Goal: Obtain resource: Download file/media

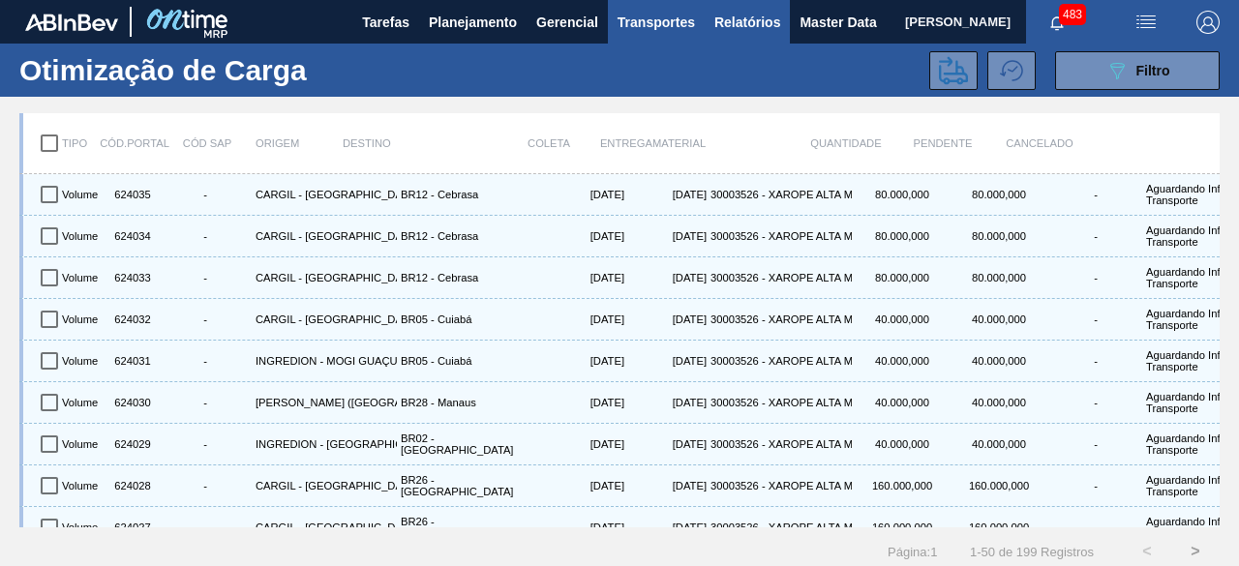
click at [760, 34] on button "Relatórios" at bounding box center [746, 22] width 85 height 44
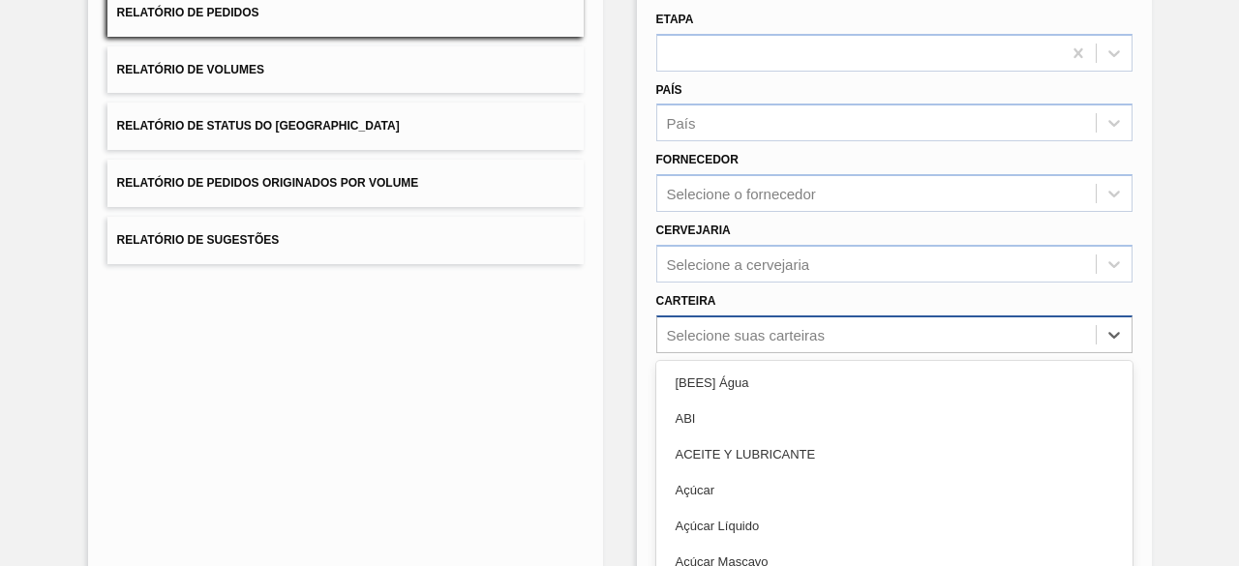
scroll to position [284, 0]
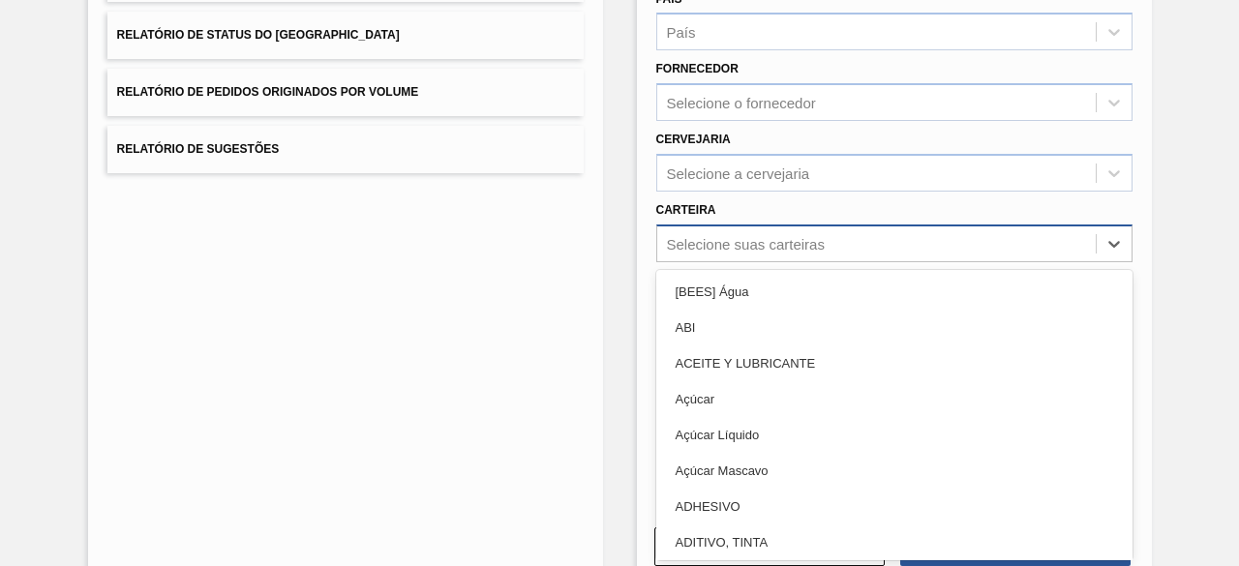
click at [764, 262] on div "option [BEES] Água focused, 1 of 101. 101 results available. Use Up and Down to…" at bounding box center [894, 243] width 476 height 38
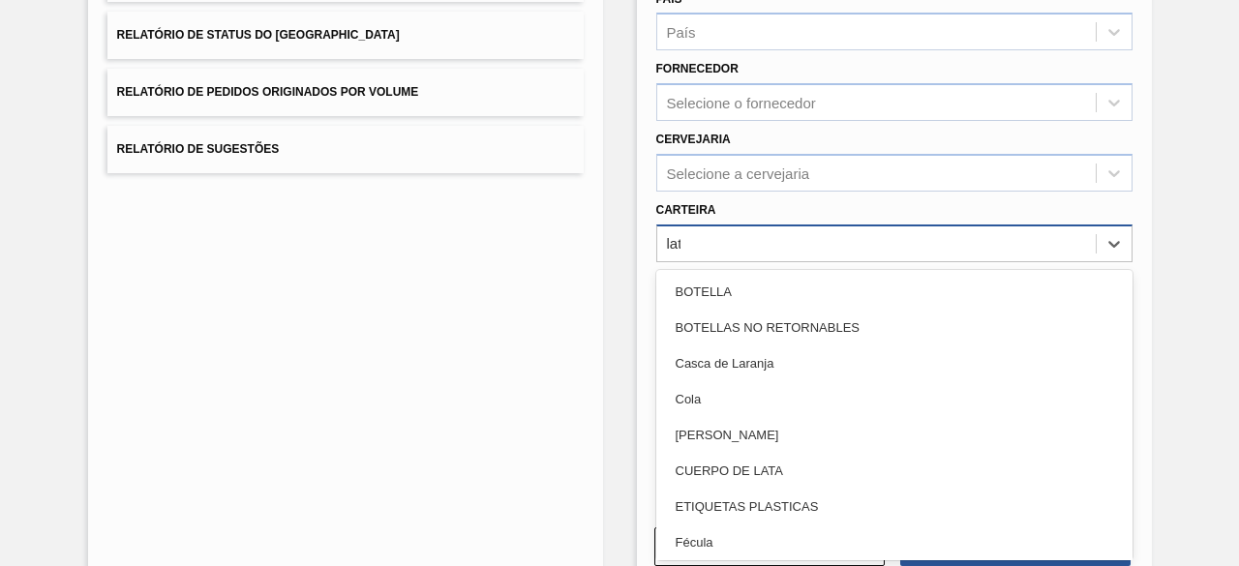
type input "lata"
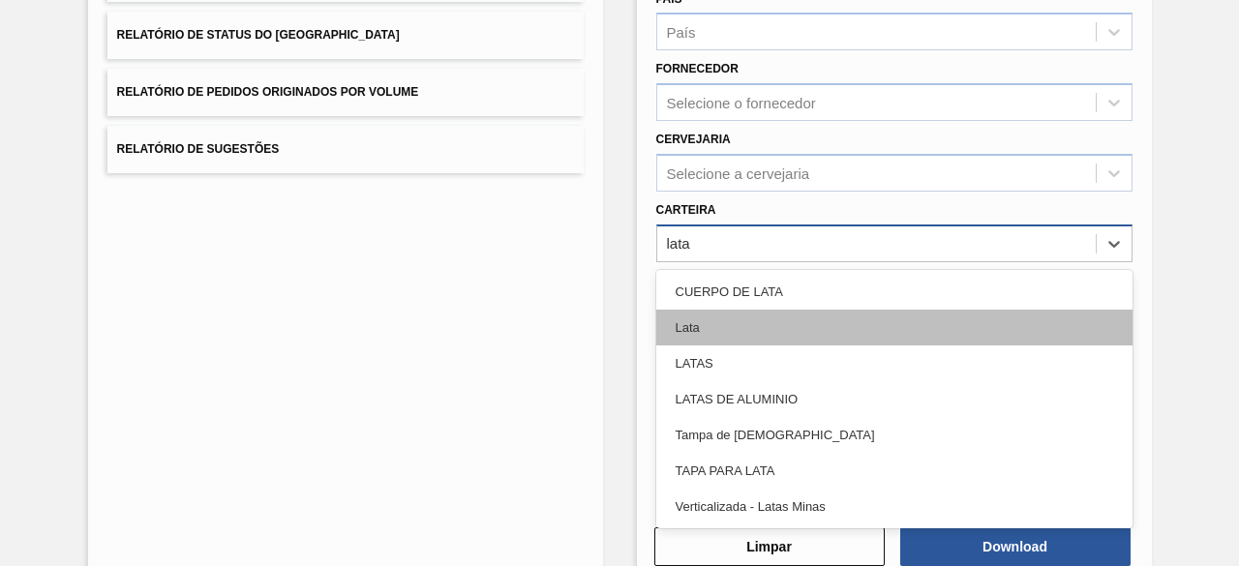
click at [764, 319] on div "Lata" at bounding box center [894, 328] width 476 height 36
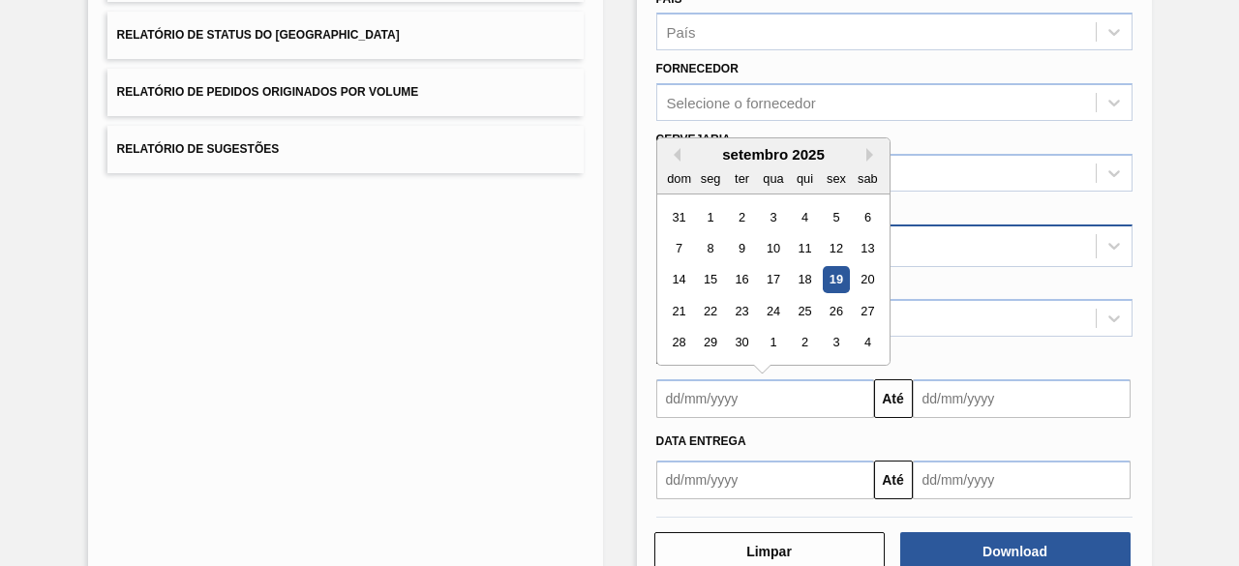
click at [763, 411] on input "text" at bounding box center [765, 398] width 218 height 39
click at [822, 277] on div "19" at bounding box center [835, 280] width 26 height 26
type input "[DATE]"
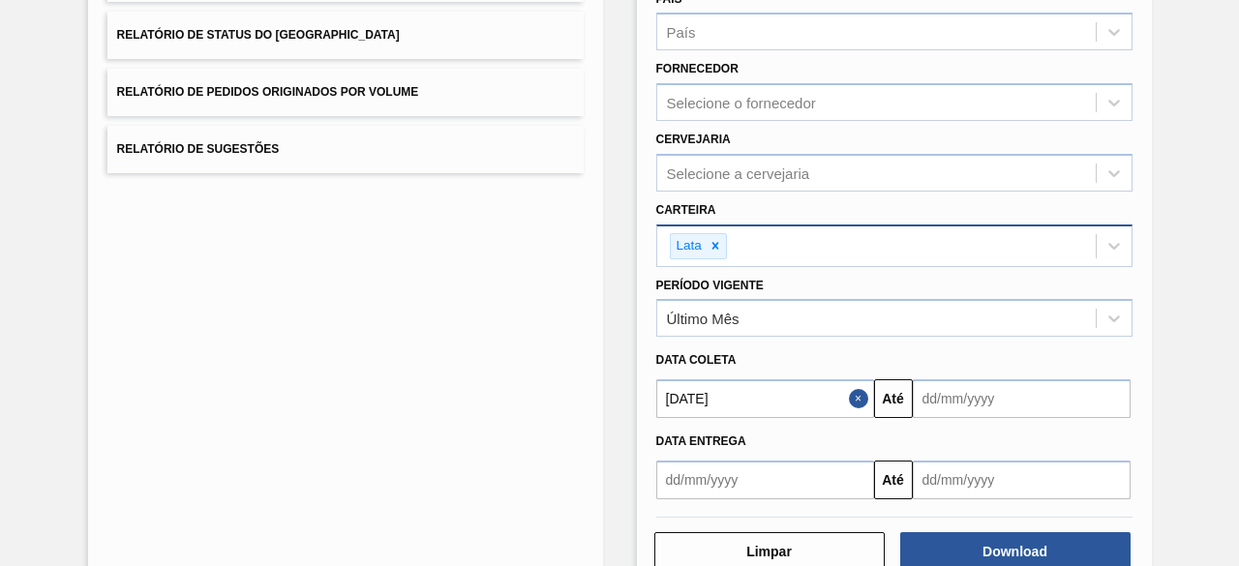
click at [974, 391] on input "text" at bounding box center [1021, 398] width 218 height 39
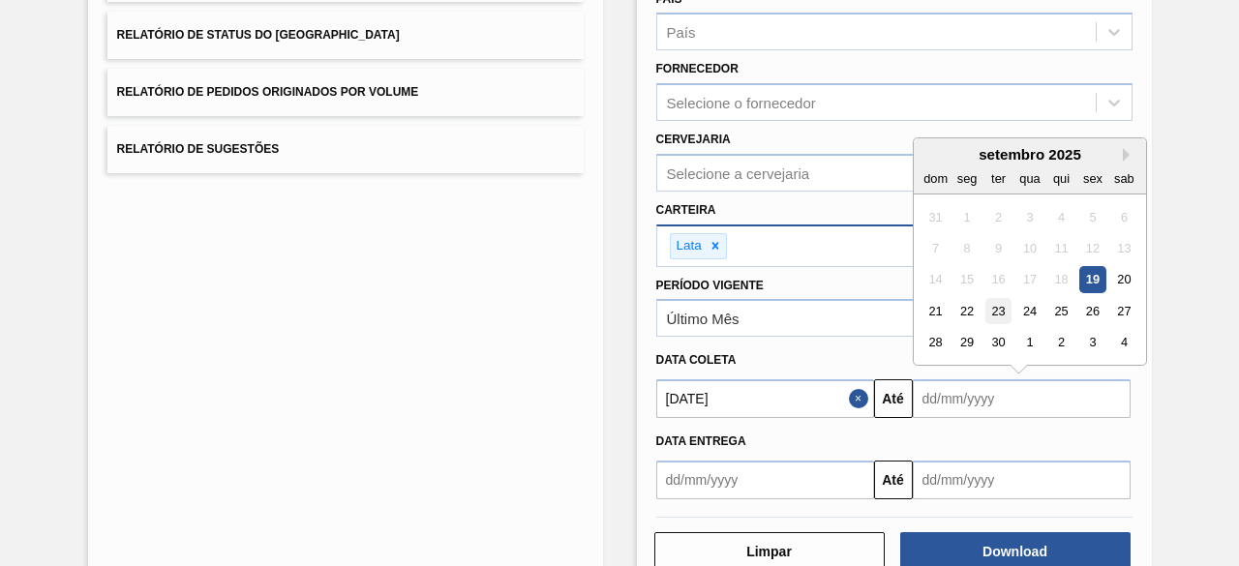
click at [996, 318] on div "23" at bounding box center [997, 311] width 26 height 26
type input "[DATE]"
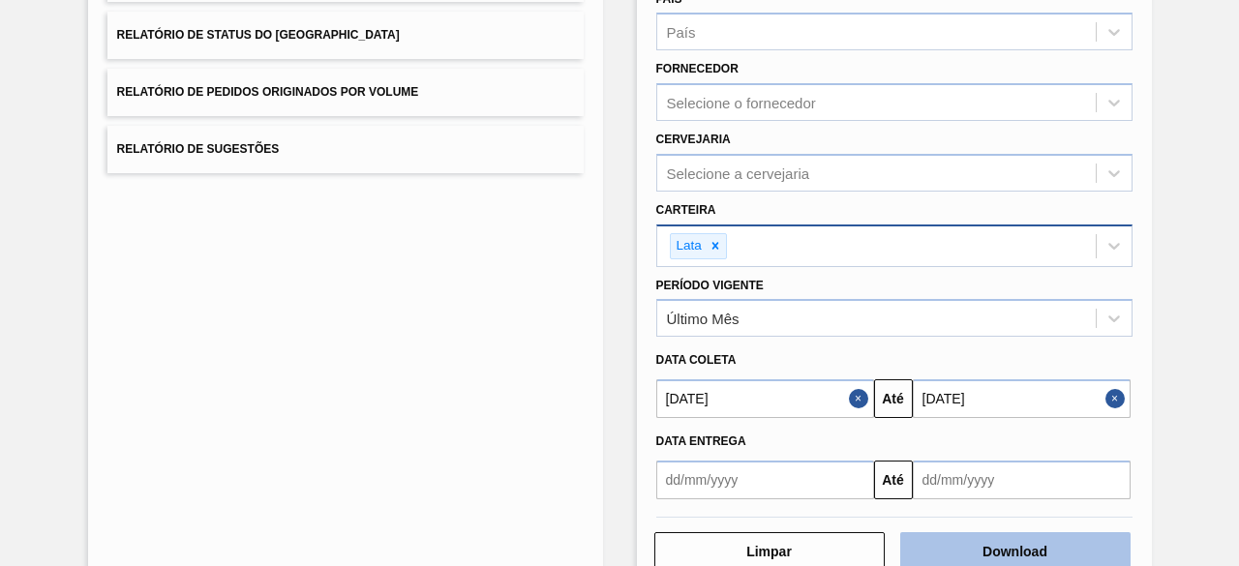
click at [1015, 541] on button "Download" at bounding box center [1015, 551] width 230 height 39
click at [1039, 540] on button "Download" at bounding box center [1015, 551] width 230 height 39
